Goal: Communication & Community: Answer question/provide support

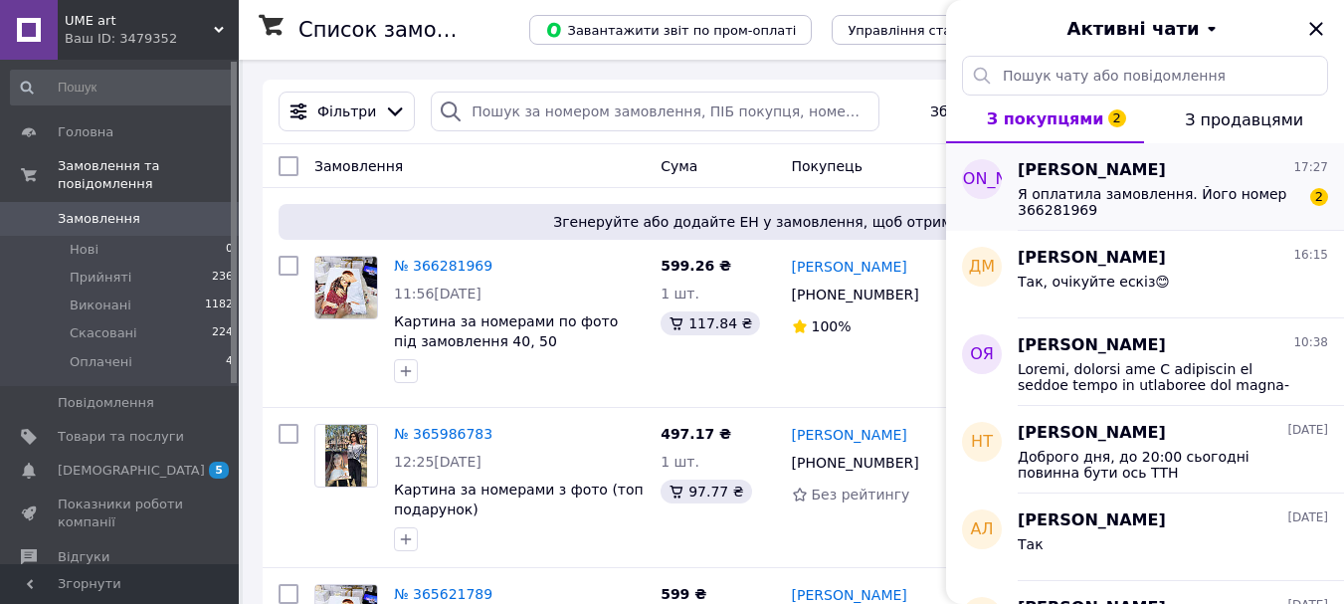
click at [1192, 197] on span "Я оплатила замовлення. Його номер 366281969" at bounding box center [1159, 202] width 283 height 32
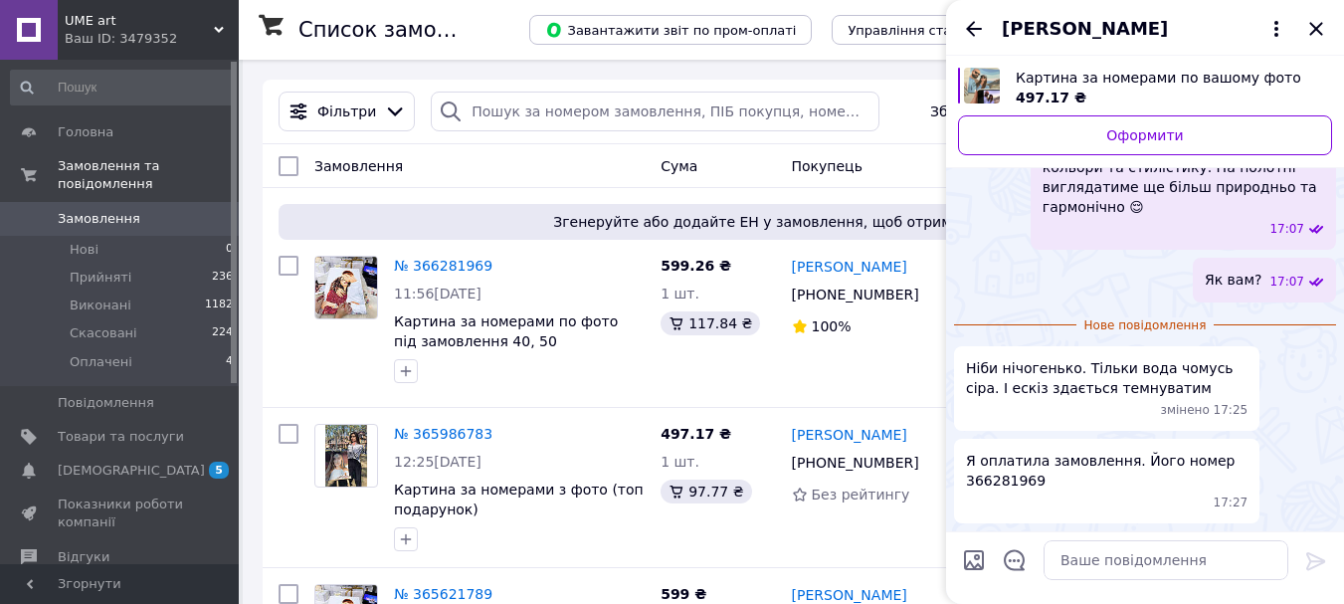
scroll to position [1145, 0]
click at [1317, 28] on icon "Закрити" at bounding box center [1315, 28] width 13 height 13
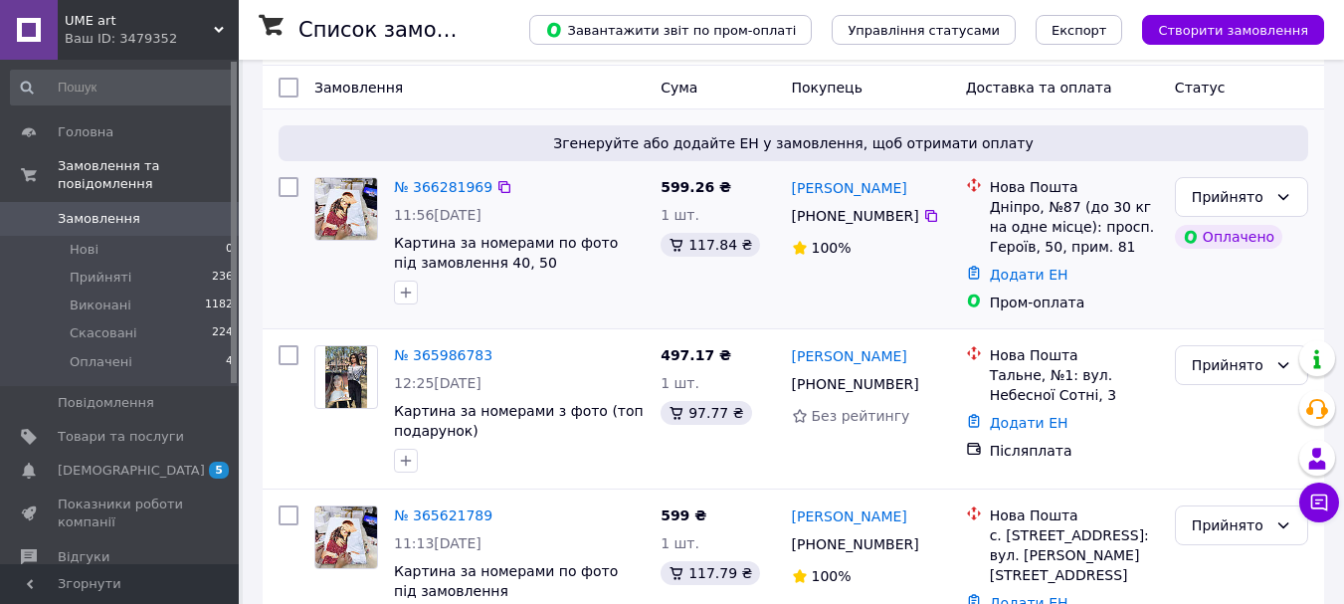
scroll to position [78, 0]
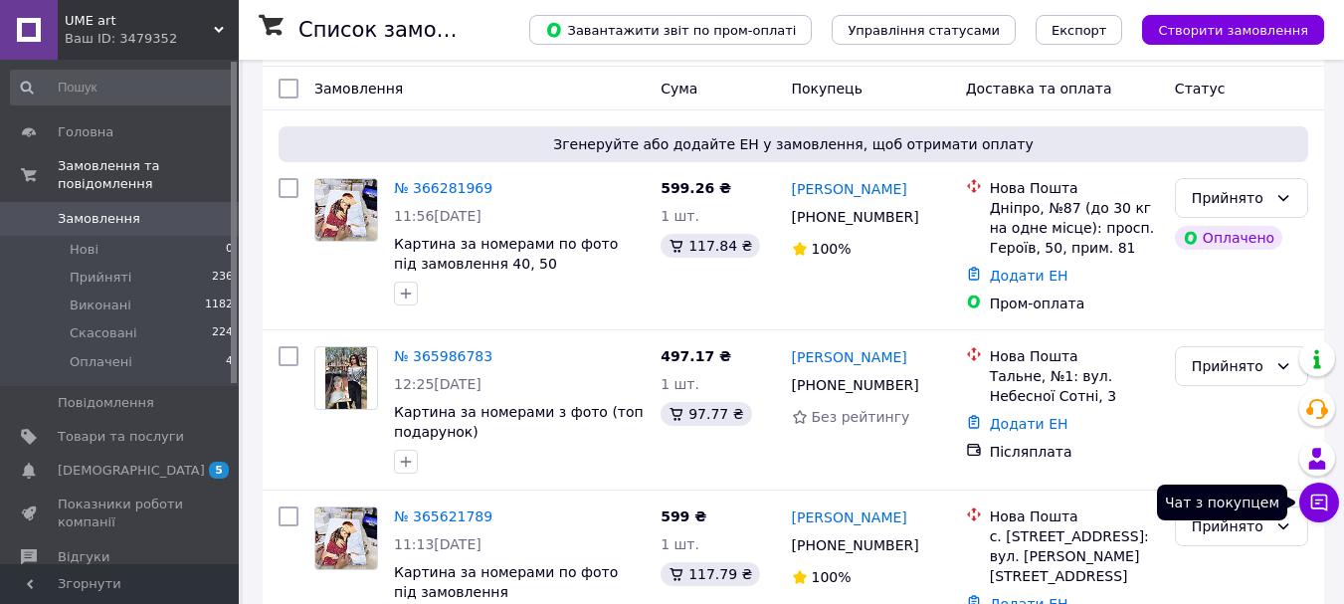
click at [1318, 507] on icon at bounding box center [1319, 502] width 17 height 17
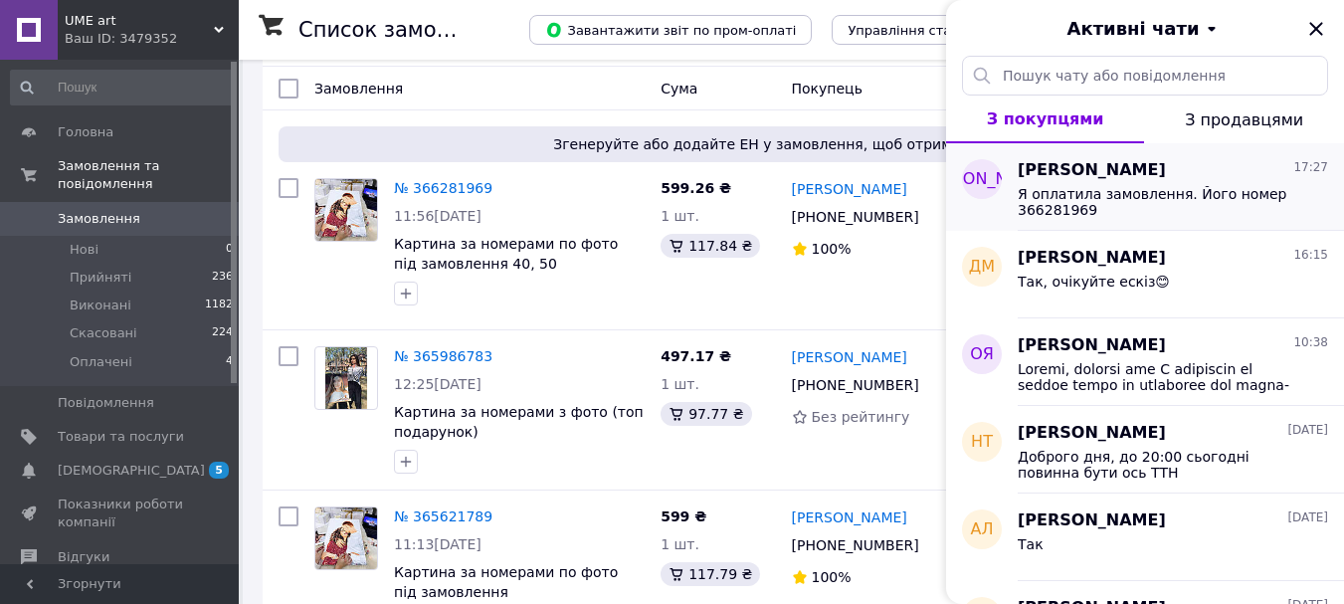
click at [1210, 183] on div "Я оплатила замовлення. Його номер 366281969" at bounding box center [1173, 200] width 310 height 36
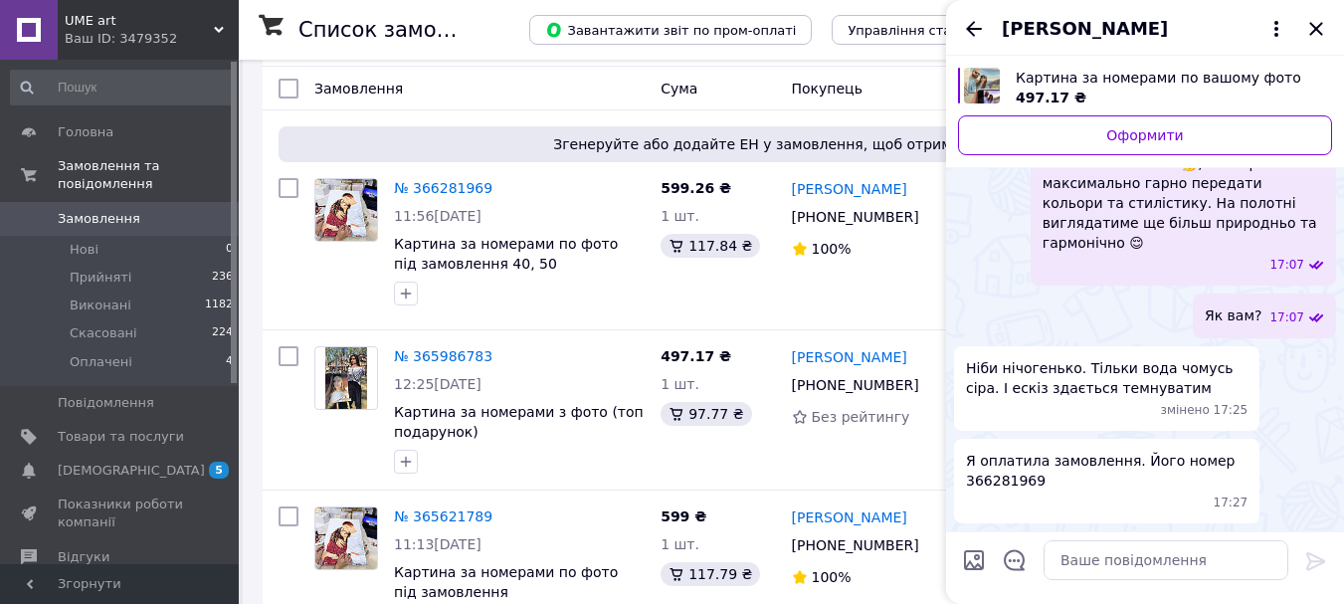
scroll to position [1109, 0]
click at [1130, 577] on textarea at bounding box center [1166, 560] width 245 height 40
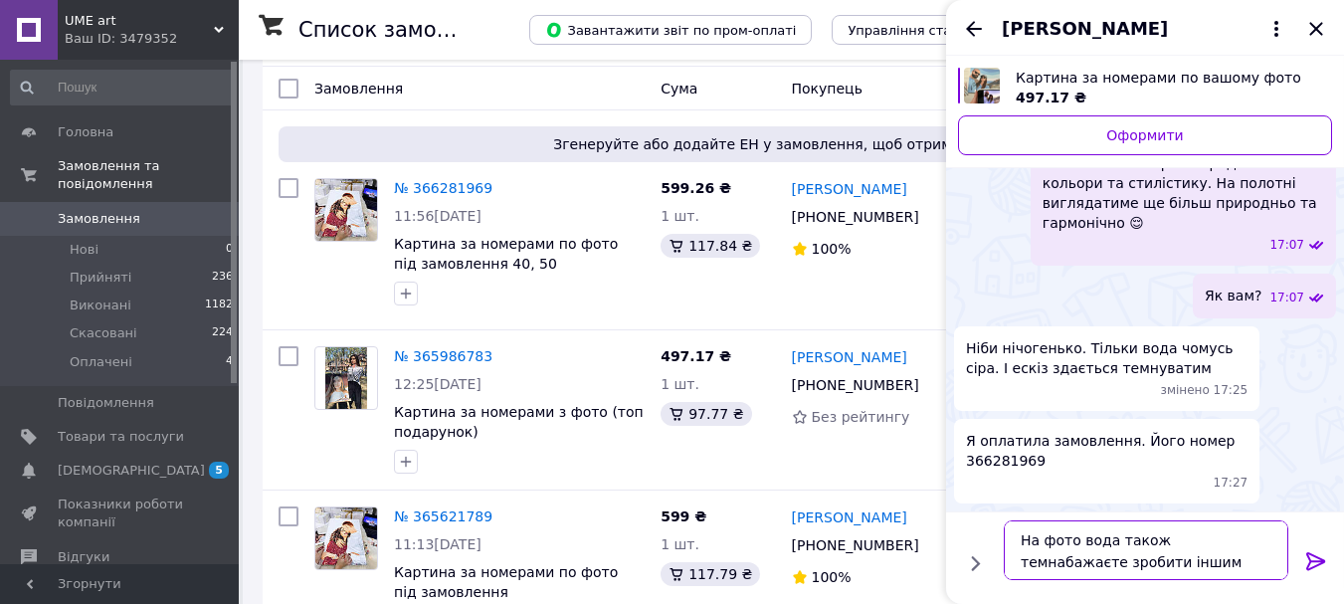
click at [1194, 539] on textarea "На фото вода також темнабажаєте зробити іншим кольором?" at bounding box center [1146, 550] width 285 height 60
type textarea "На фото вода також темна бажаєте зробити іншим кольором?"
click at [1315, 566] on icon at bounding box center [1315, 561] width 19 height 18
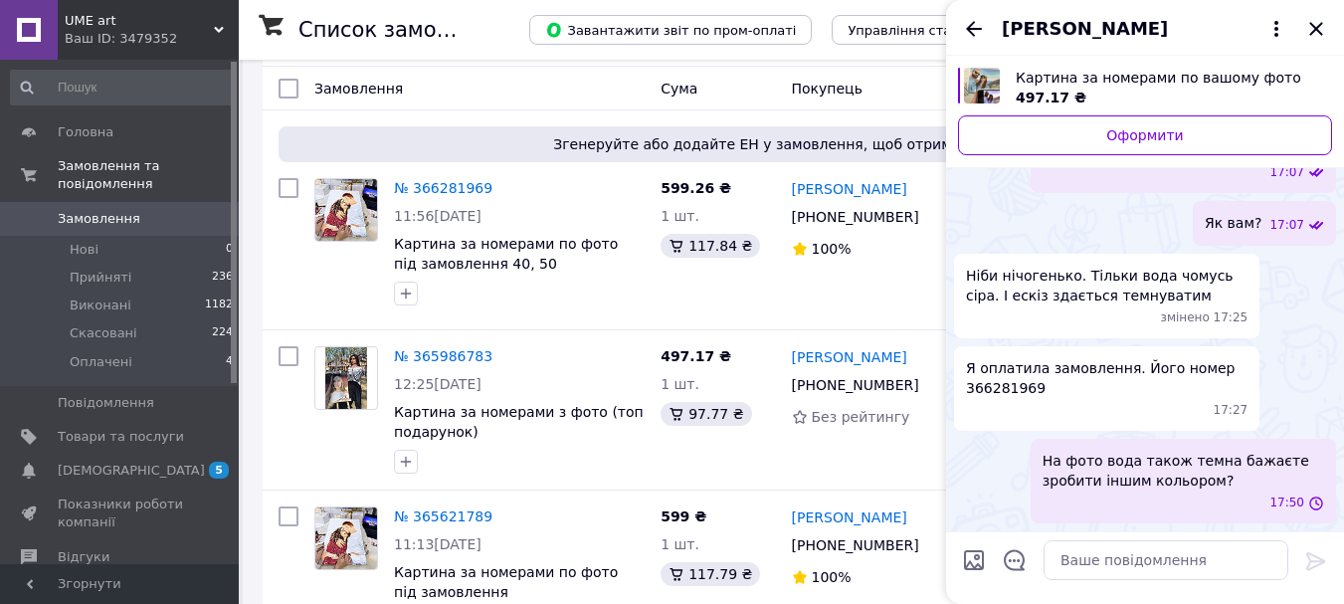
scroll to position [1202, 0]
click at [1194, 559] on textarea at bounding box center [1166, 560] width 245 height 40
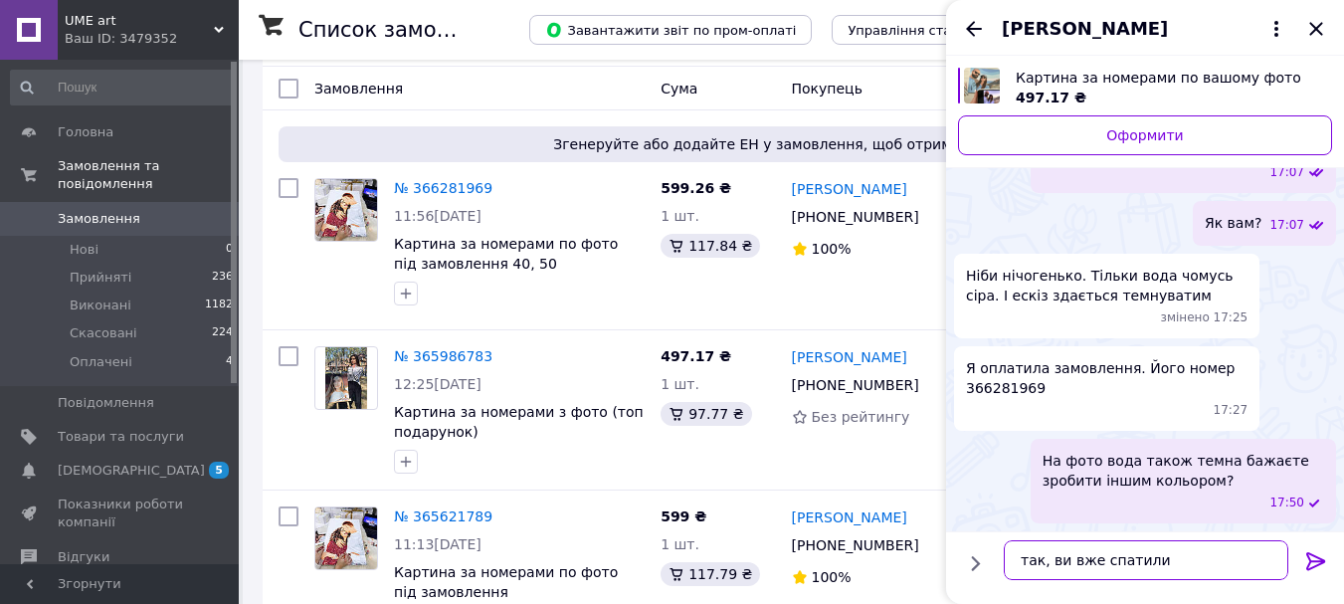
click at [1157, 553] on textarea "так, ви вже спатили" at bounding box center [1146, 560] width 285 height 40
paste textarea "😊"
type textarea "так, ви вже спатили 😊"
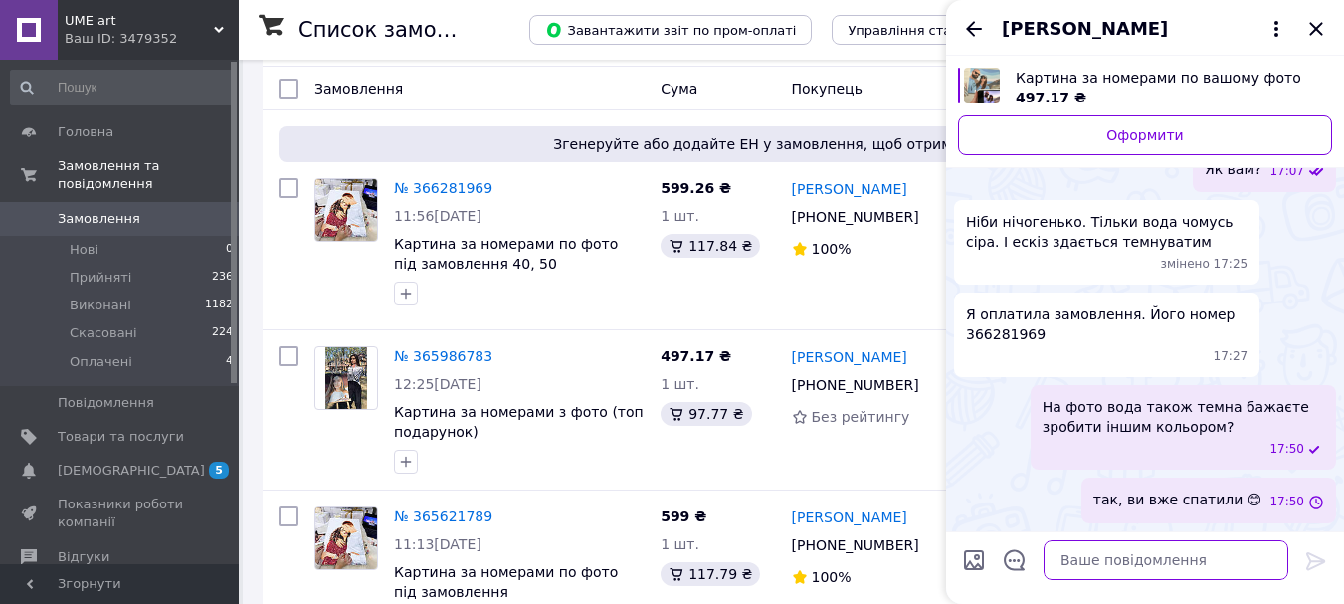
scroll to position [1255, 0]
click at [1308, 36] on icon "Закрити" at bounding box center [1316, 29] width 24 height 24
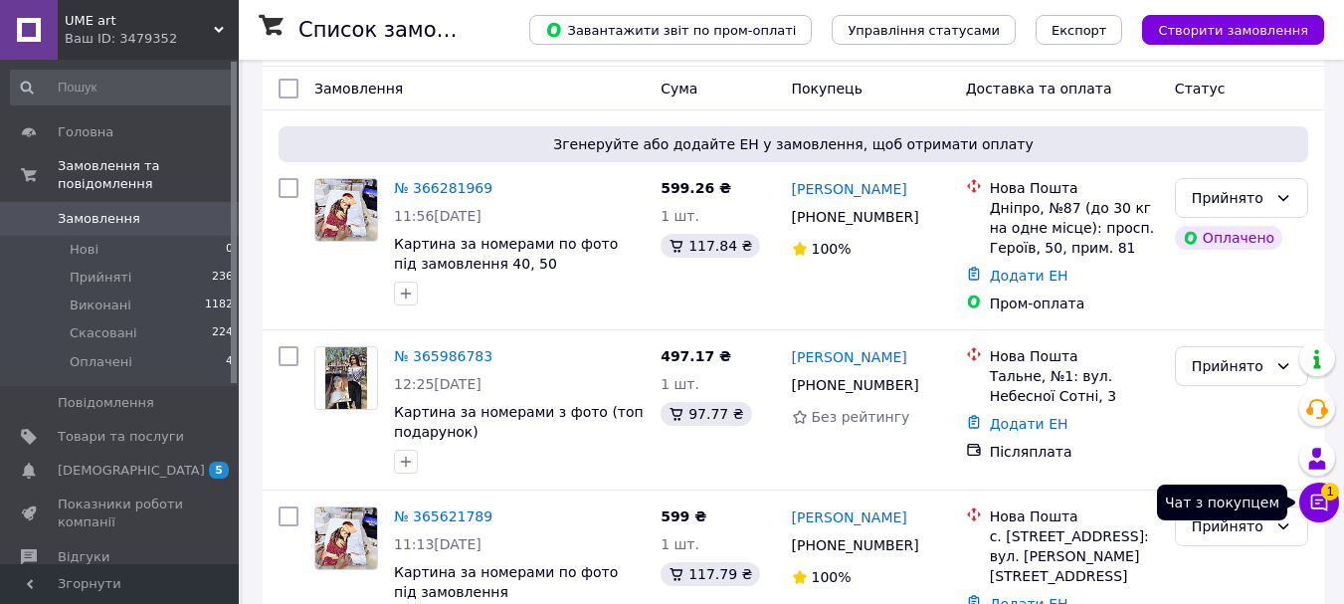
click at [1301, 493] on button "Чат з покупцем 1" at bounding box center [1319, 503] width 40 height 40
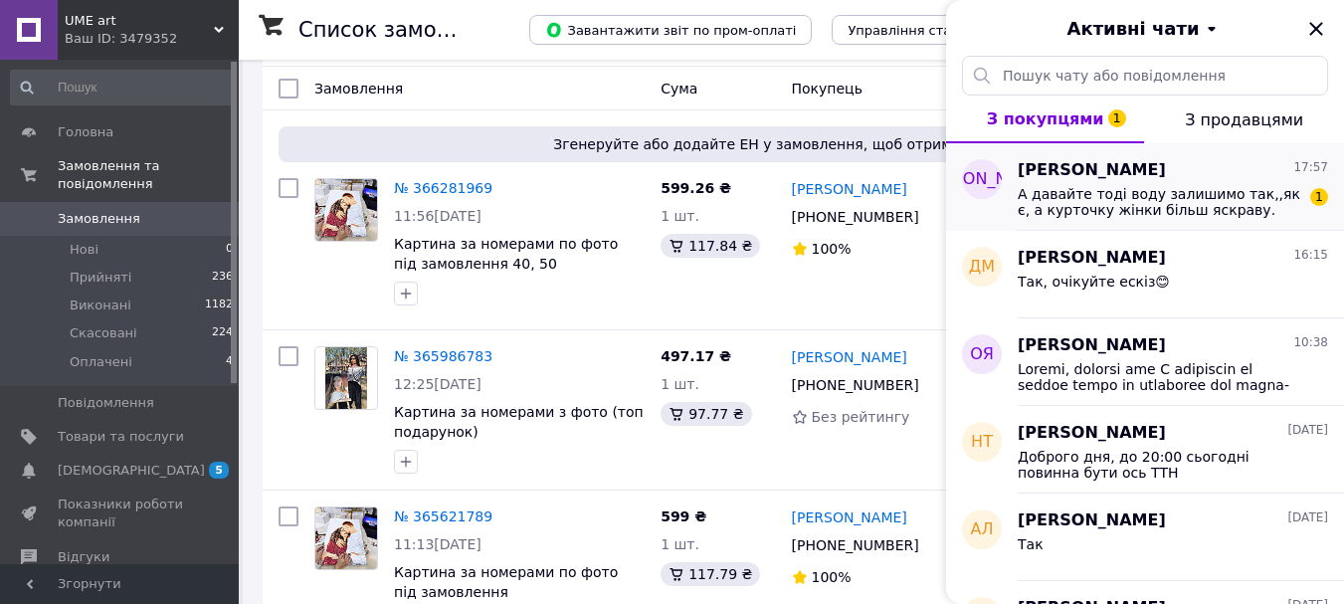
click at [1230, 202] on span "А давайте тоді воду залишимо так,,як є, а курточку жінки більш яскраву." at bounding box center [1159, 202] width 283 height 32
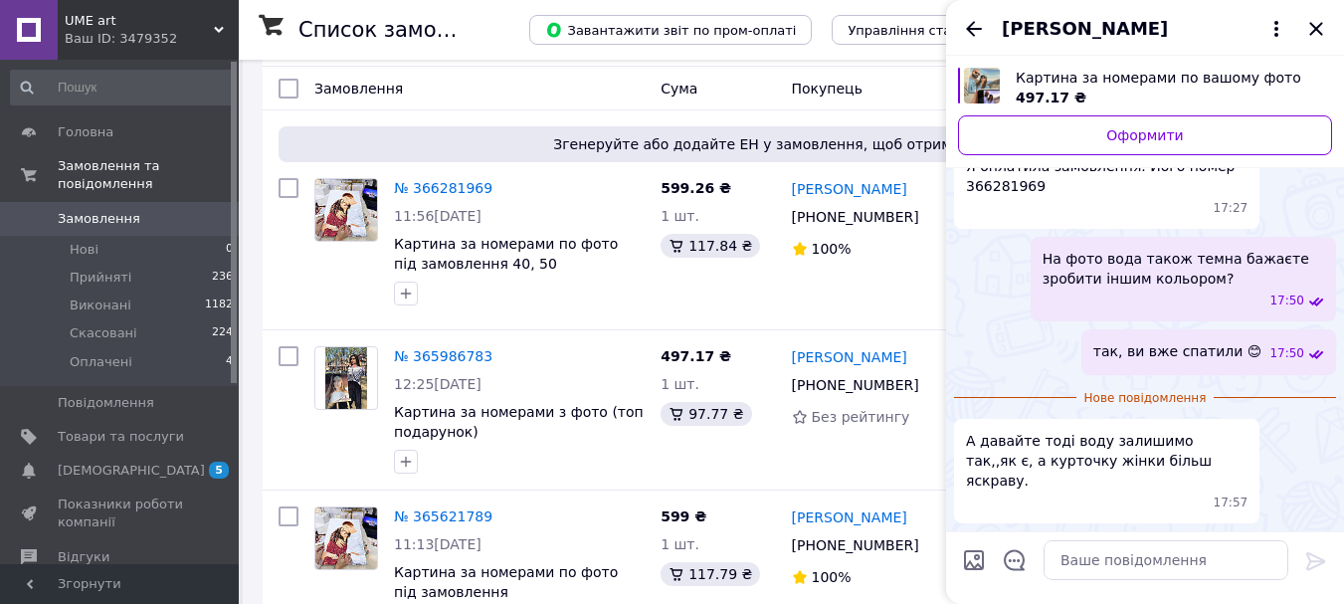
scroll to position [1383, 0]
click at [1151, 568] on textarea at bounding box center [1166, 560] width 245 height 40
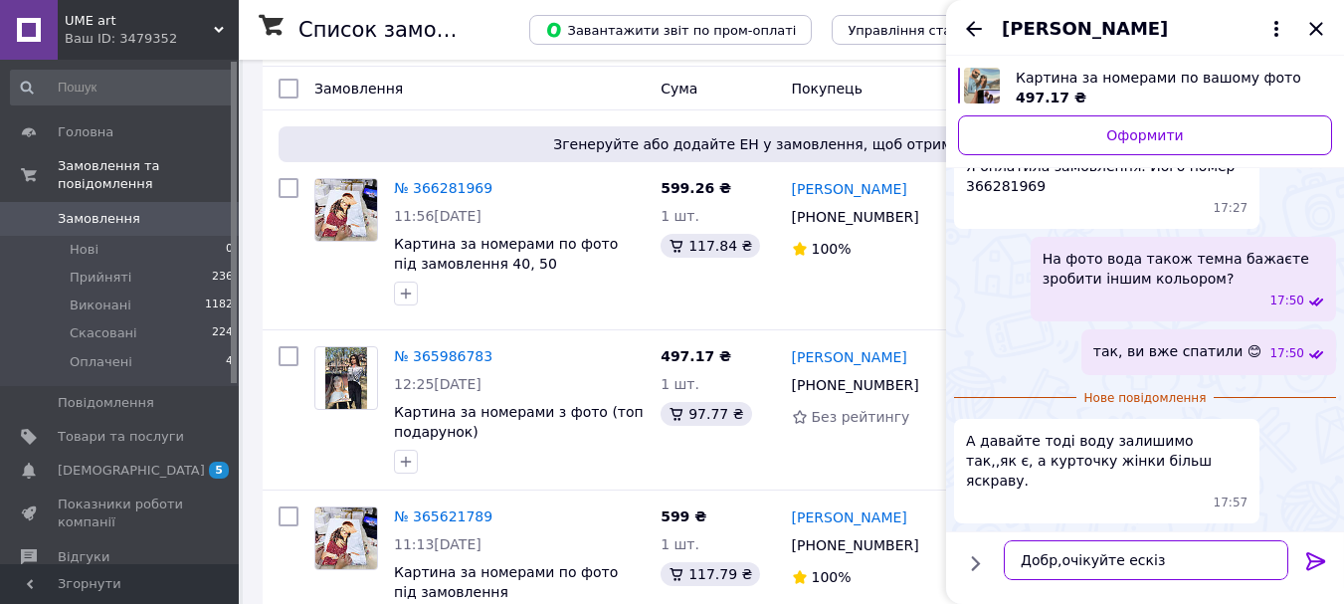
click at [1058, 558] on textarea "Добр,очікуйте ескіз" at bounding box center [1146, 560] width 285 height 40
click at [1168, 571] on textarea "Добр, очікуйте ескіз" at bounding box center [1146, 560] width 285 height 40
drag, startPoint x: 1253, startPoint y: 375, endPoint x: 1272, endPoint y: 376, distance: 18.9
click at [1272, 374] on div "так, ви вже спатили 😊 17:50" at bounding box center [1209, 351] width 255 height 45
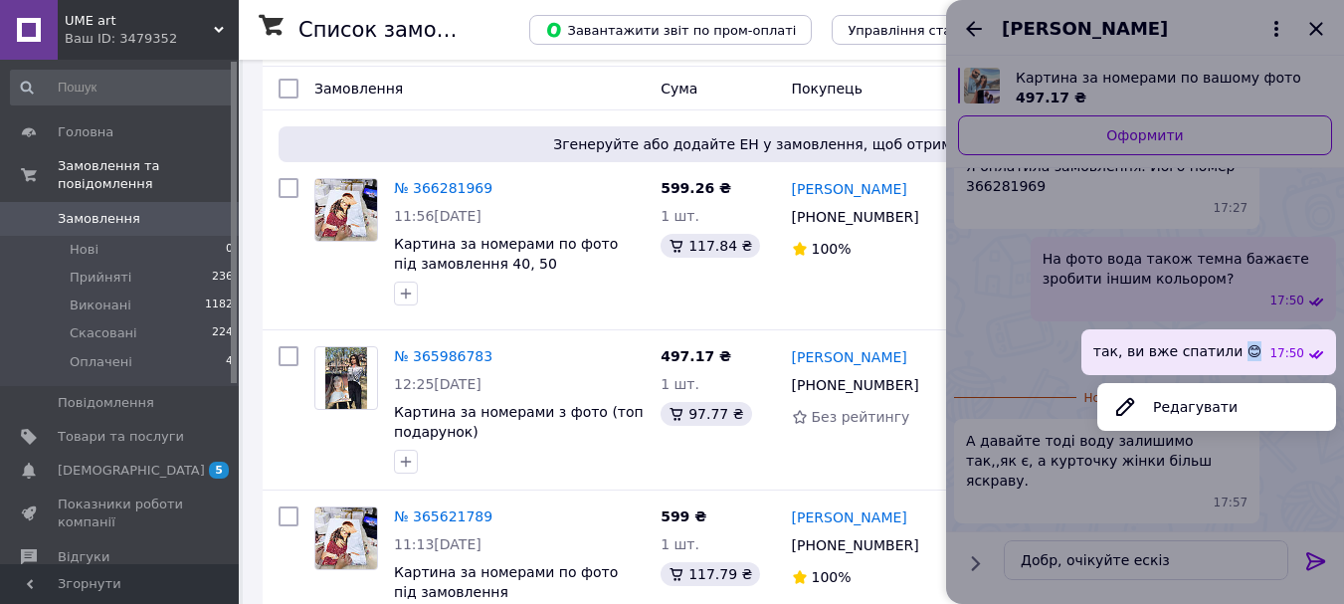
copy span "😊"
click at [1188, 560] on div at bounding box center [1145, 302] width 398 height 604
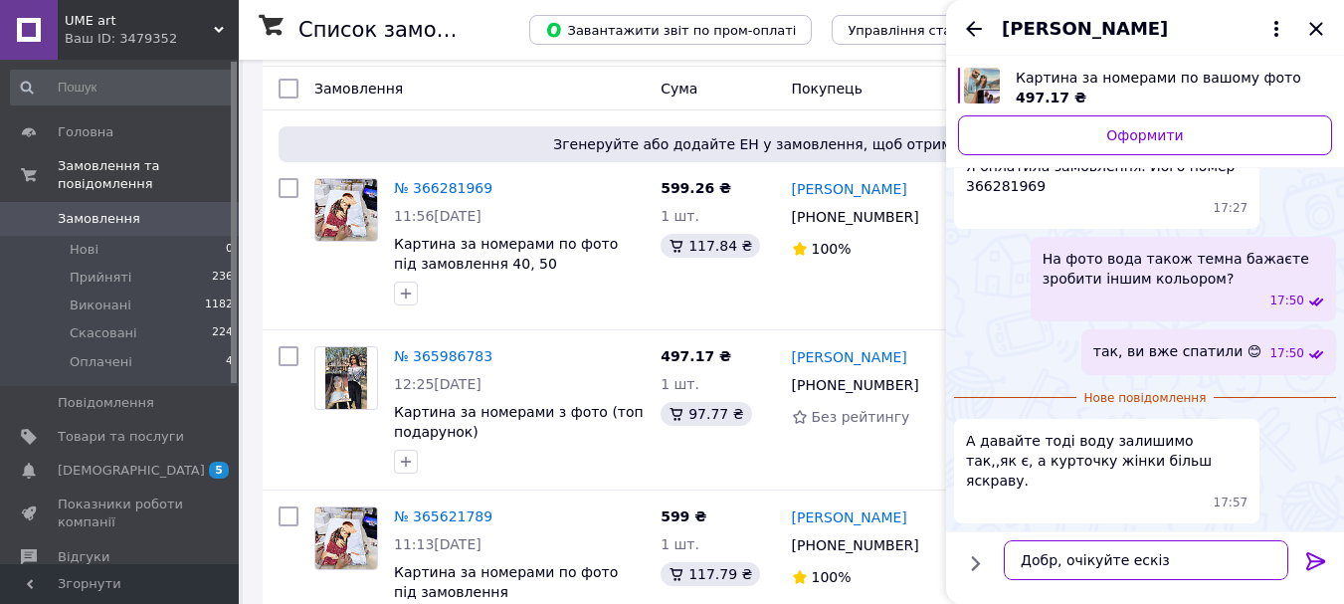
click at [1211, 562] on textarea "Добр, очікуйте ескіз" at bounding box center [1146, 560] width 285 height 40
paste textarea "😊"
type textarea "Добр, очікуйте ескіз 😊"
click at [1328, 555] on div at bounding box center [1316, 564] width 40 height 47
click at [1317, 558] on icon at bounding box center [1316, 561] width 24 height 24
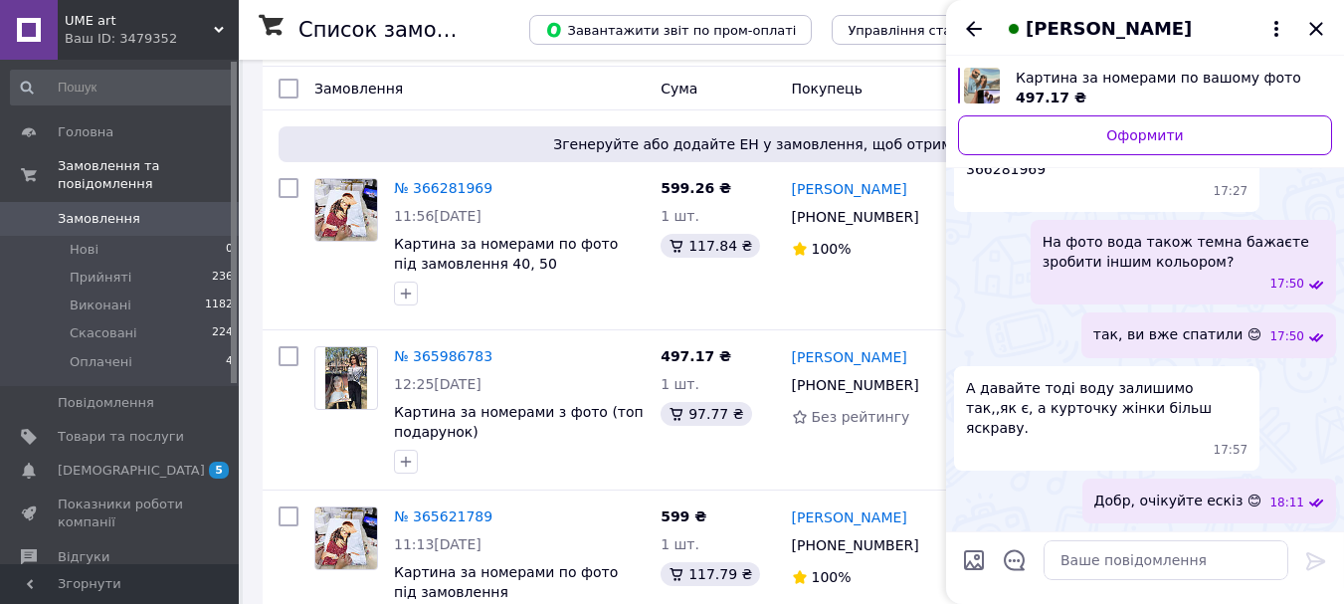
scroll to position [1401, 0]
click at [1319, 26] on icon "Закрити" at bounding box center [1315, 28] width 13 height 13
